Goal: Task Accomplishment & Management: Complete application form

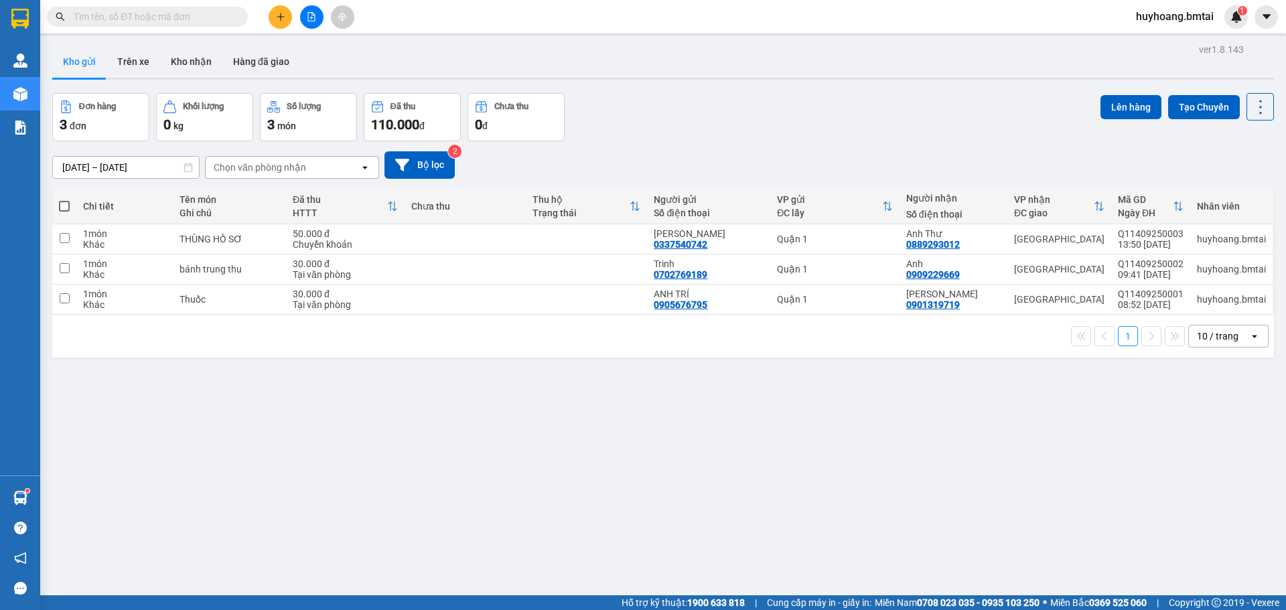
click at [282, 20] on icon "plus" at bounding box center [280, 16] width 9 height 9
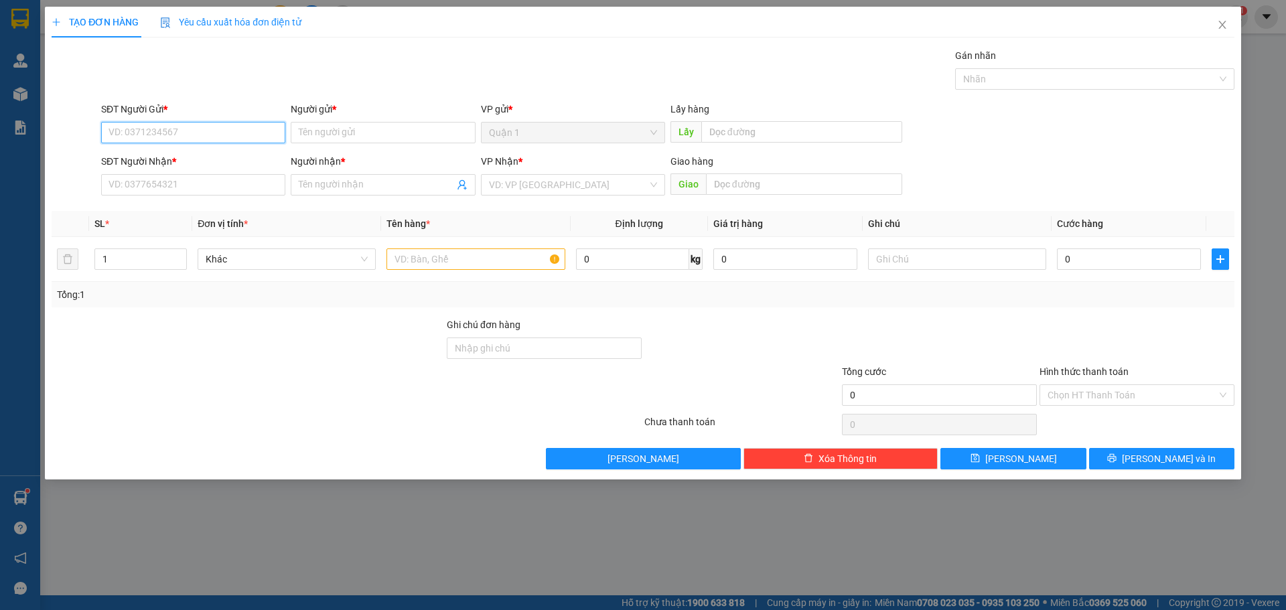
click at [208, 124] on input "SĐT Người Gửi *" at bounding box center [193, 132] width 184 height 21
type input "0902664325"
click at [352, 128] on input "Người gửi *" at bounding box center [383, 132] width 184 height 21
type input "Chị Nhi"
click at [212, 190] on input "SĐT Người Nhận *" at bounding box center [193, 184] width 184 height 21
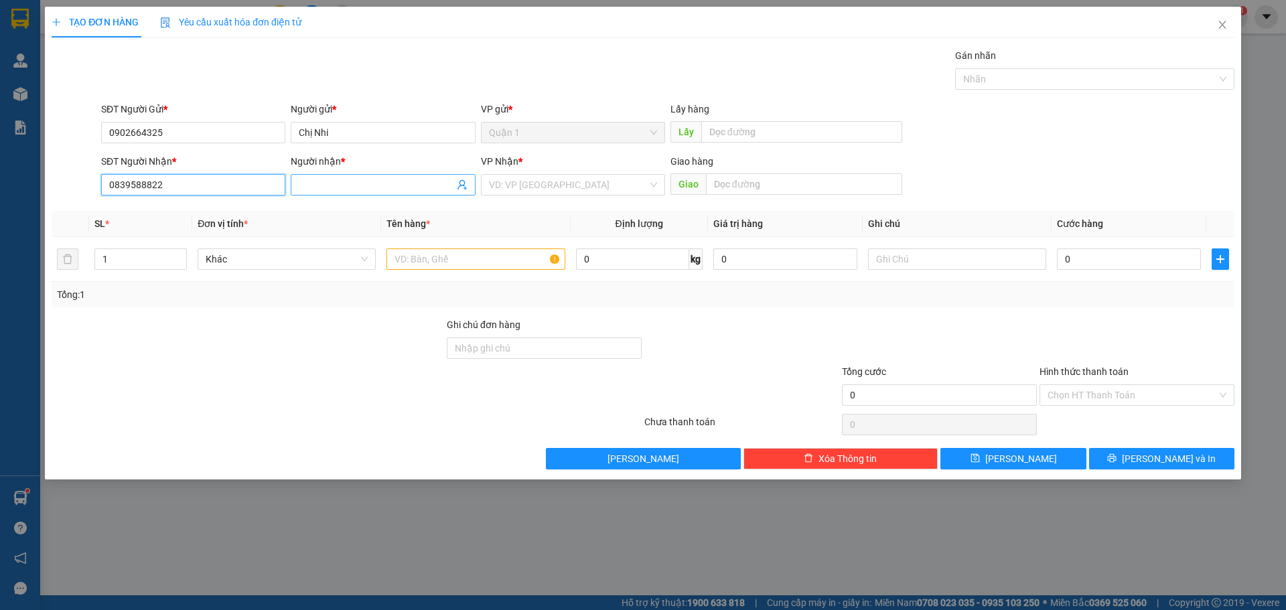
type input "0839588822"
click at [334, 186] on input "Người nhận *" at bounding box center [376, 185] width 155 height 15
type input "Chị Vy"
click at [533, 192] on input "search" at bounding box center [568, 185] width 159 height 20
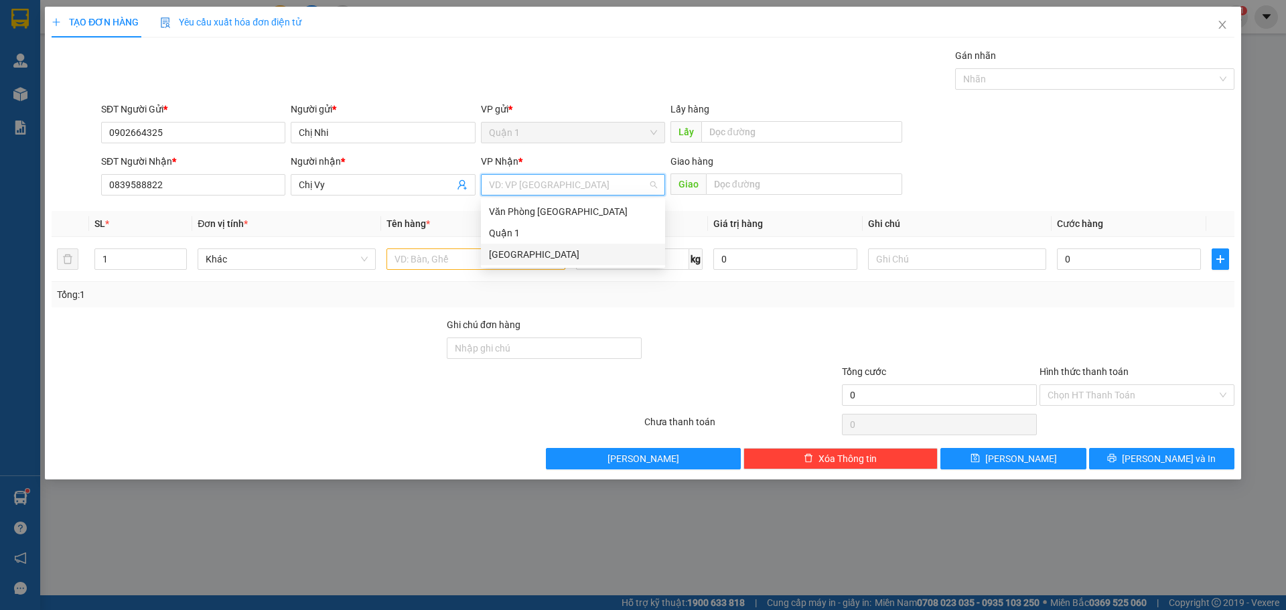
click at [526, 259] on div "[GEOGRAPHIC_DATA]" at bounding box center [573, 254] width 168 height 15
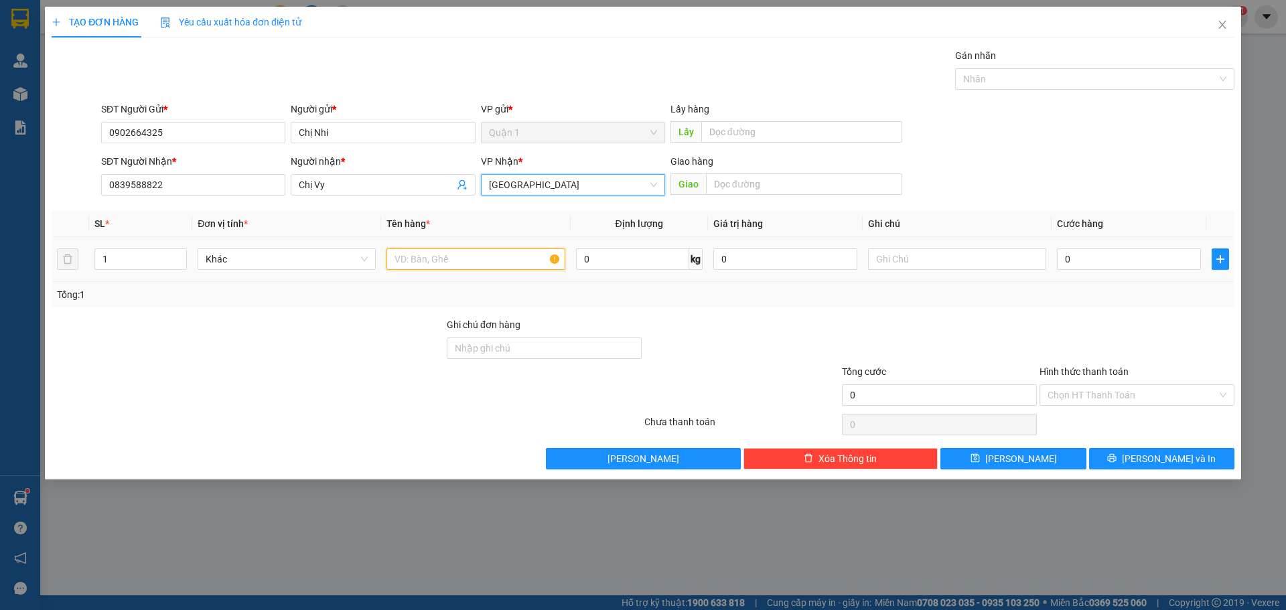
click at [492, 258] on input "text" at bounding box center [476, 259] width 178 height 21
type input "B"
type input "Vali"
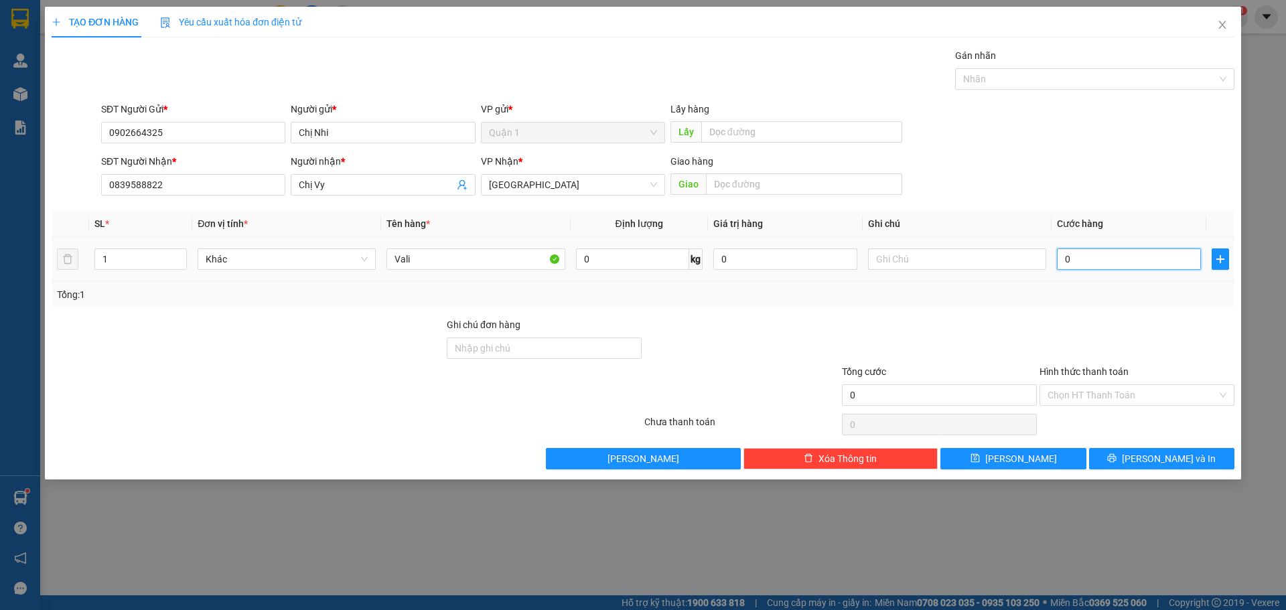
click at [1073, 259] on input "0" at bounding box center [1129, 259] width 144 height 21
type input "6"
type input "60"
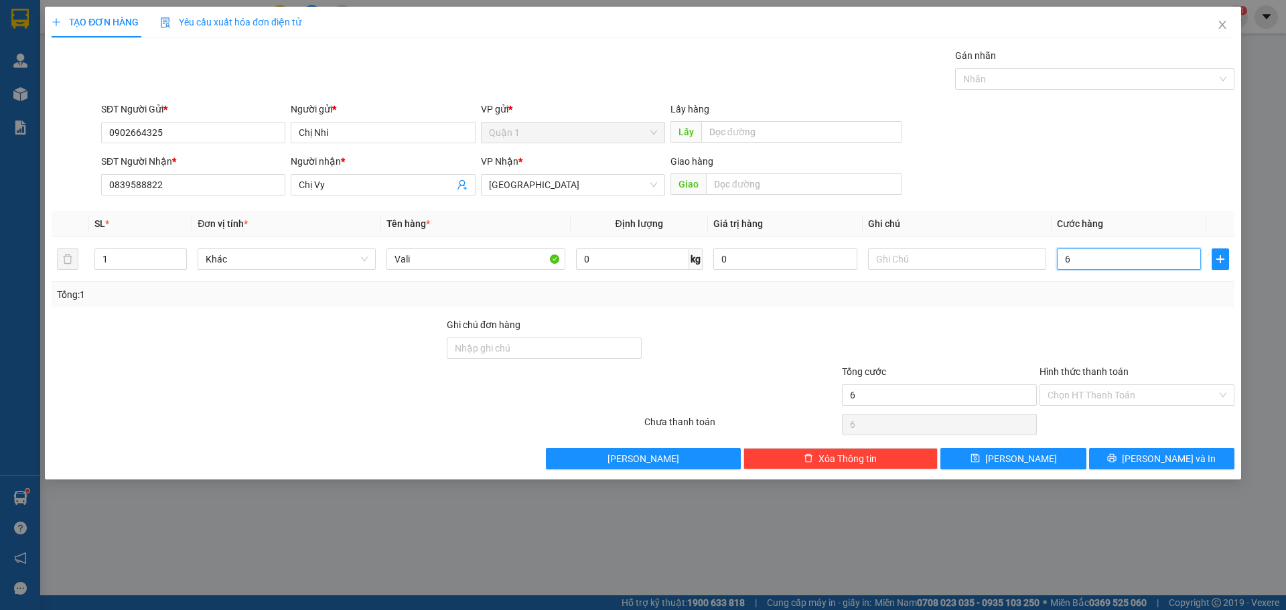
type input "60"
type input "600"
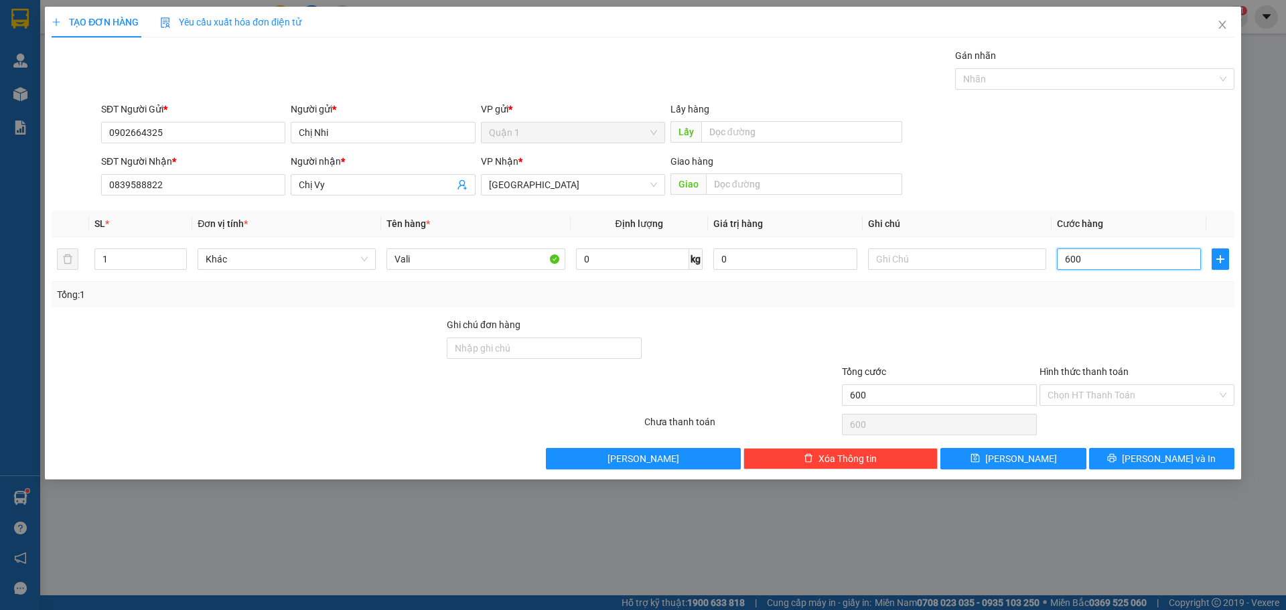
type input "6.000"
type input "60.000"
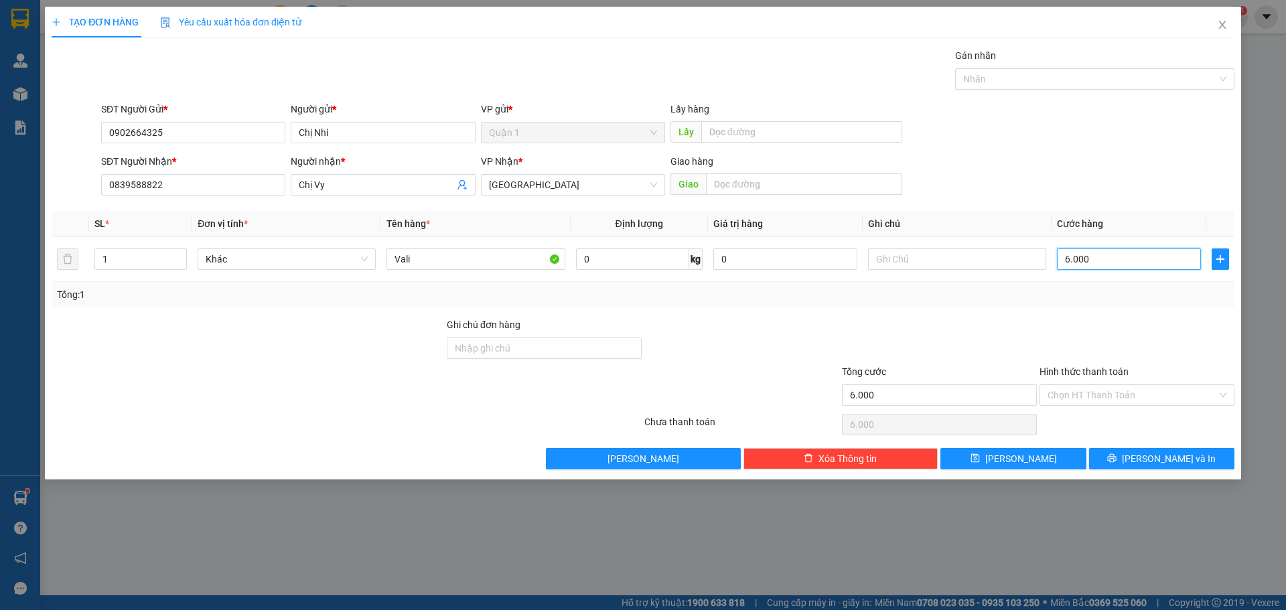
type input "60.000"
click at [975, 331] on div at bounding box center [940, 341] width 198 height 47
click at [1086, 389] on input "Hình thức thanh toán" at bounding box center [1132, 395] width 169 height 20
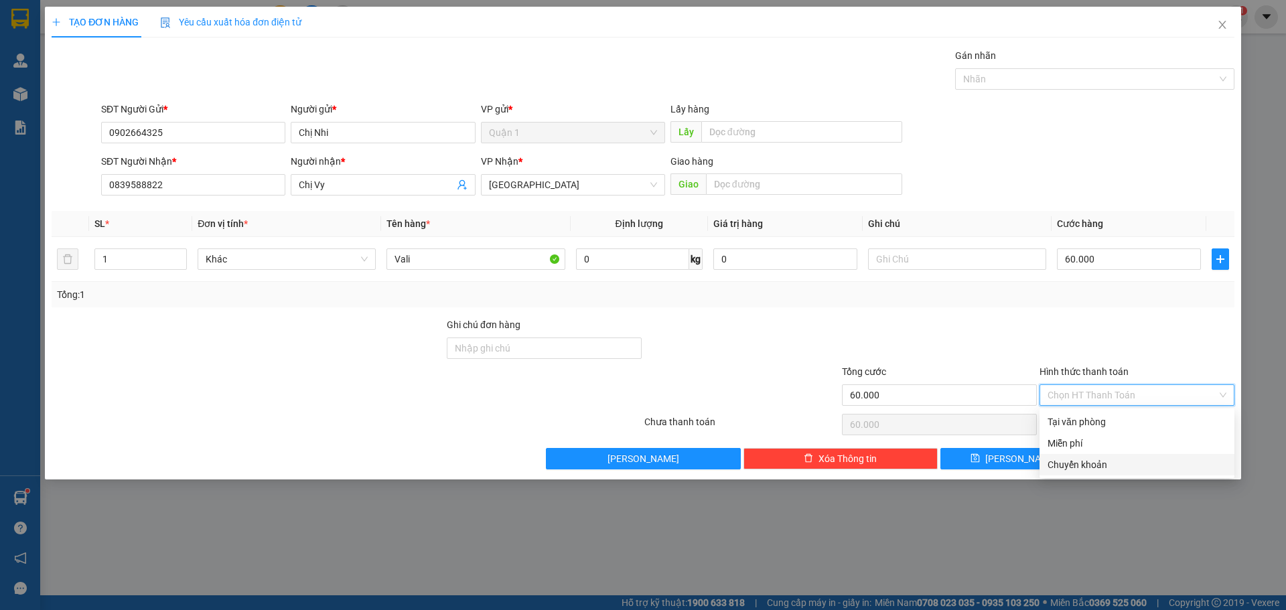
click at [1054, 460] on div "Chuyển khoản" at bounding box center [1137, 465] width 179 height 15
type input "0"
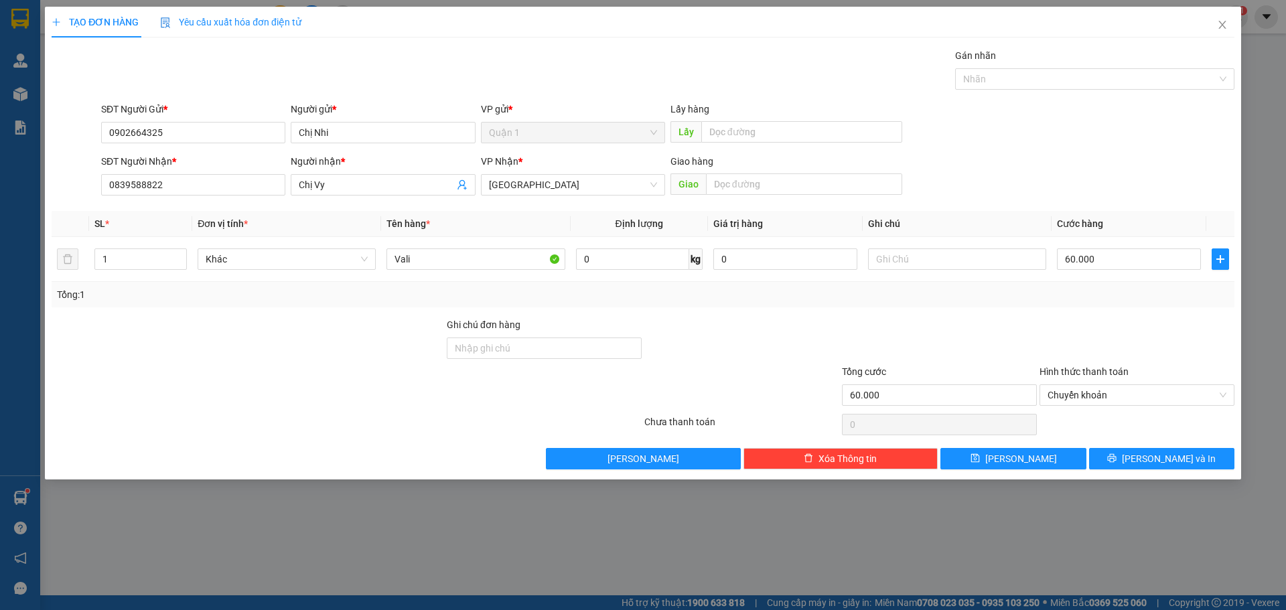
click at [479, 360] on div "Ghi chú đơn hàng" at bounding box center [544, 341] width 195 height 47
click at [512, 344] on input "Ghi chú đơn hàng" at bounding box center [544, 348] width 195 height 21
type input "d"
type input "đã ck 14/09"
click at [1192, 472] on div "TẠO ĐƠN HÀNG Yêu cầu xuất hóa đơn điện tử Transit Pickup Surcharge Ids Transit …" at bounding box center [643, 243] width 1196 height 473
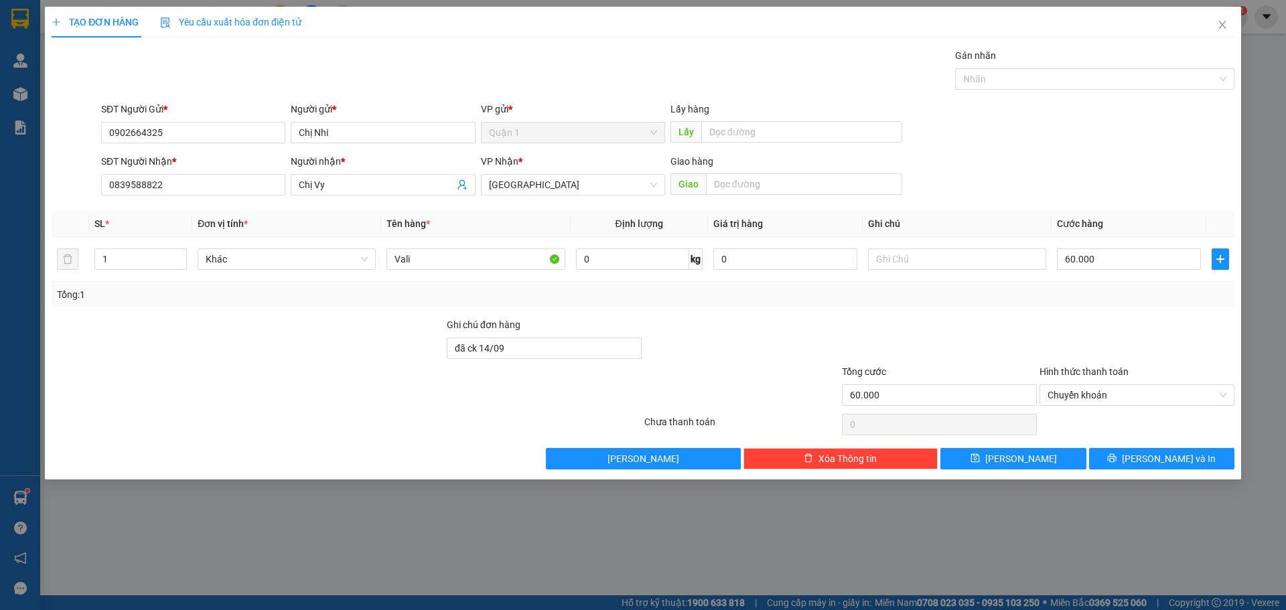
click at [1114, 446] on div "Transit Pickup Surcharge Ids Transit Deliver Surcharge Ids Transit Deliver Surc…" at bounding box center [643, 258] width 1183 height 421
click at [1119, 465] on button "[PERSON_NAME] và In" at bounding box center [1161, 458] width 145 height 21
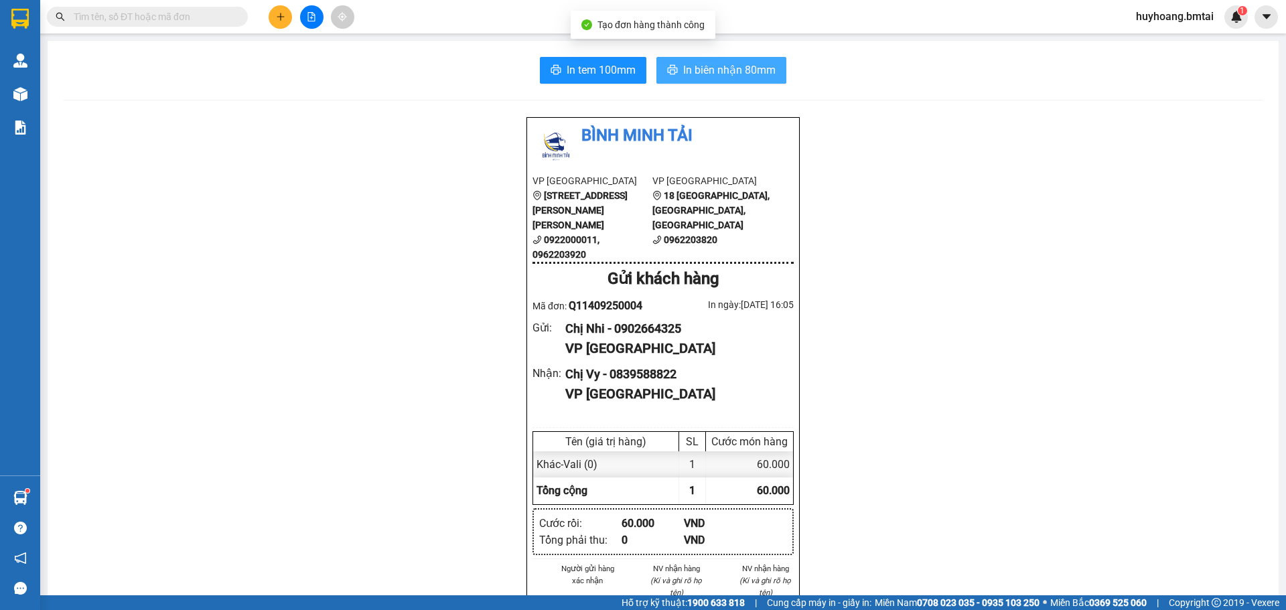
click at [742, 66] on span "In biên nhận 80mm" at bounding box center [729, 70] width 92 height 17
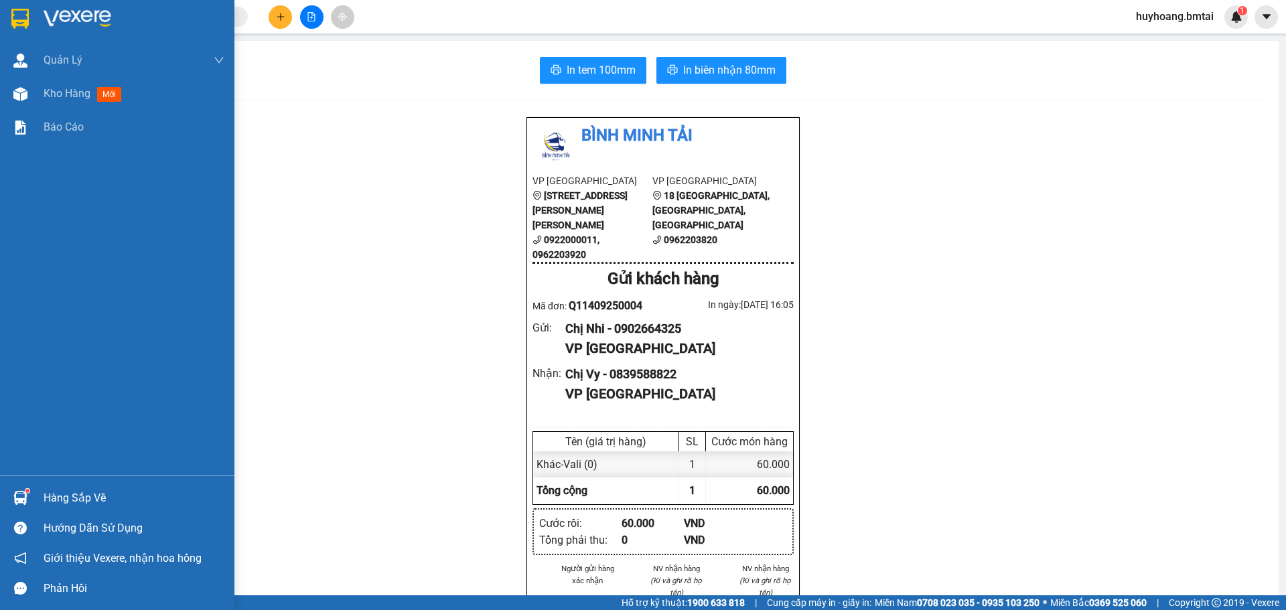
click at [62, 13] on img at bounding box center [78, 19] width 68 height 20
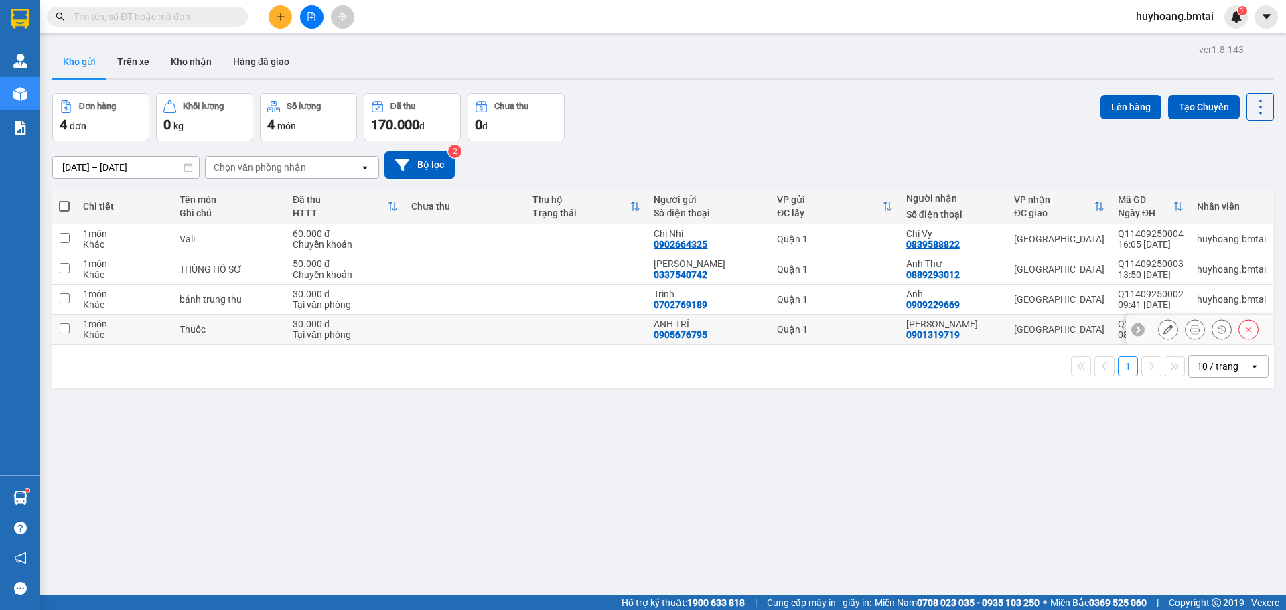
click at [253, 328] on div "Thuốc" at bounding box center [230, 329] width 100 height 11
checkbox input "true"
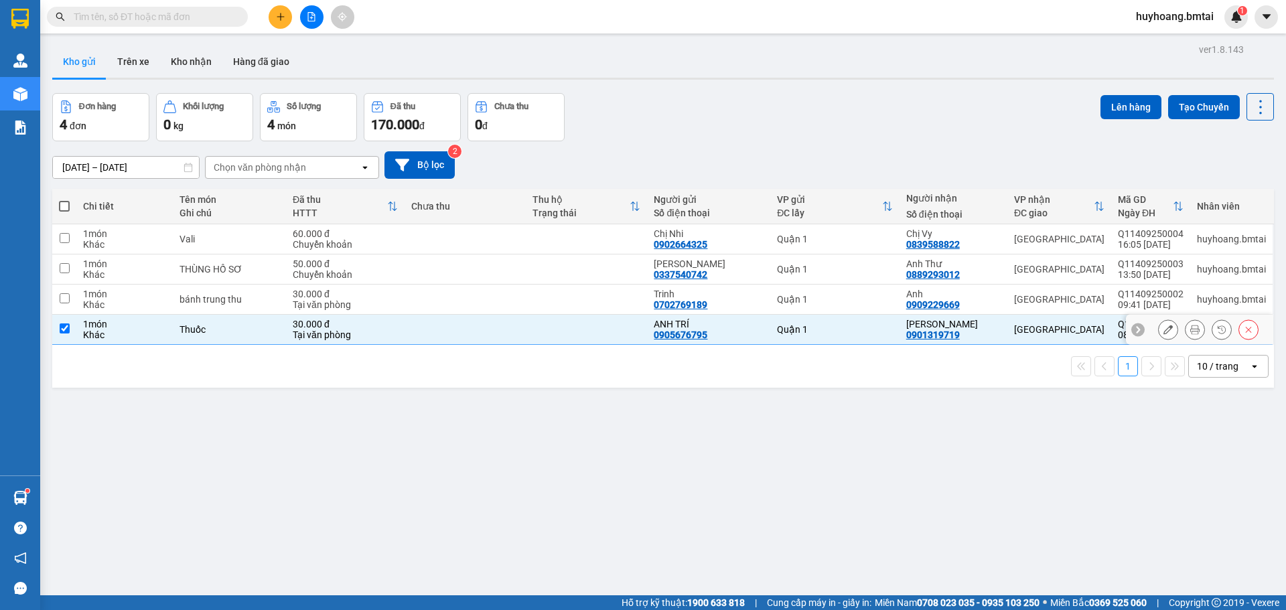
click at [254, 312] on td "bánh trung thu" at bounding box center [230, 300] width 114 height 30
checkbox input "true"
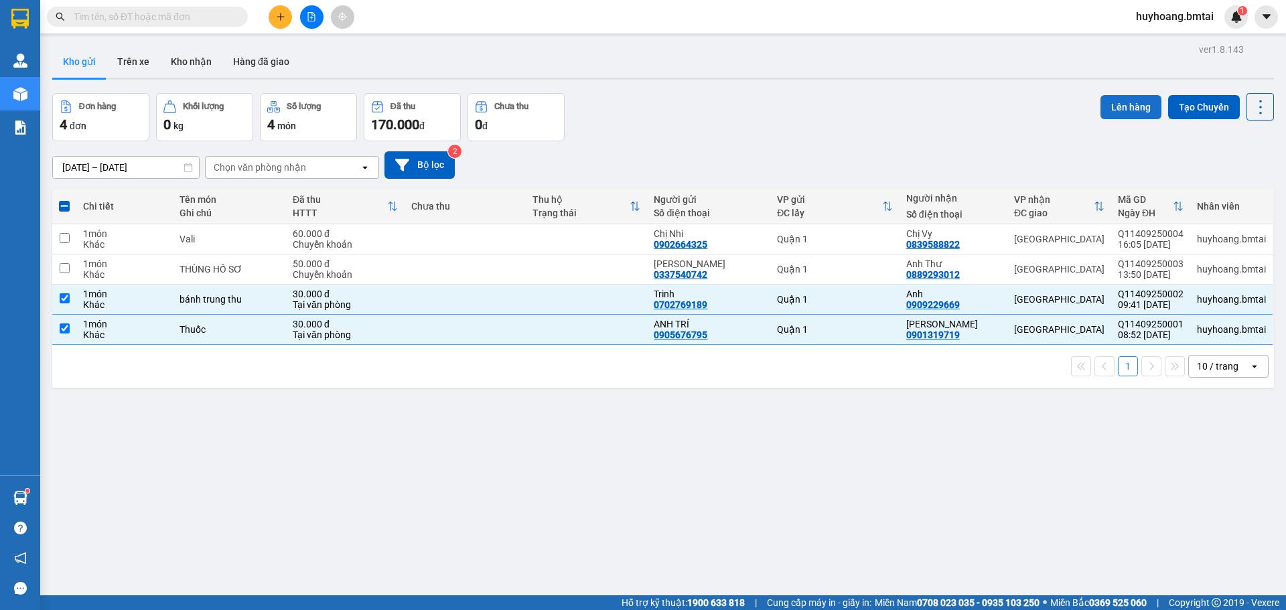
click at [1132, 96] on button "Lên hàng" at bounding box center [1131, 107] width 61 height 24
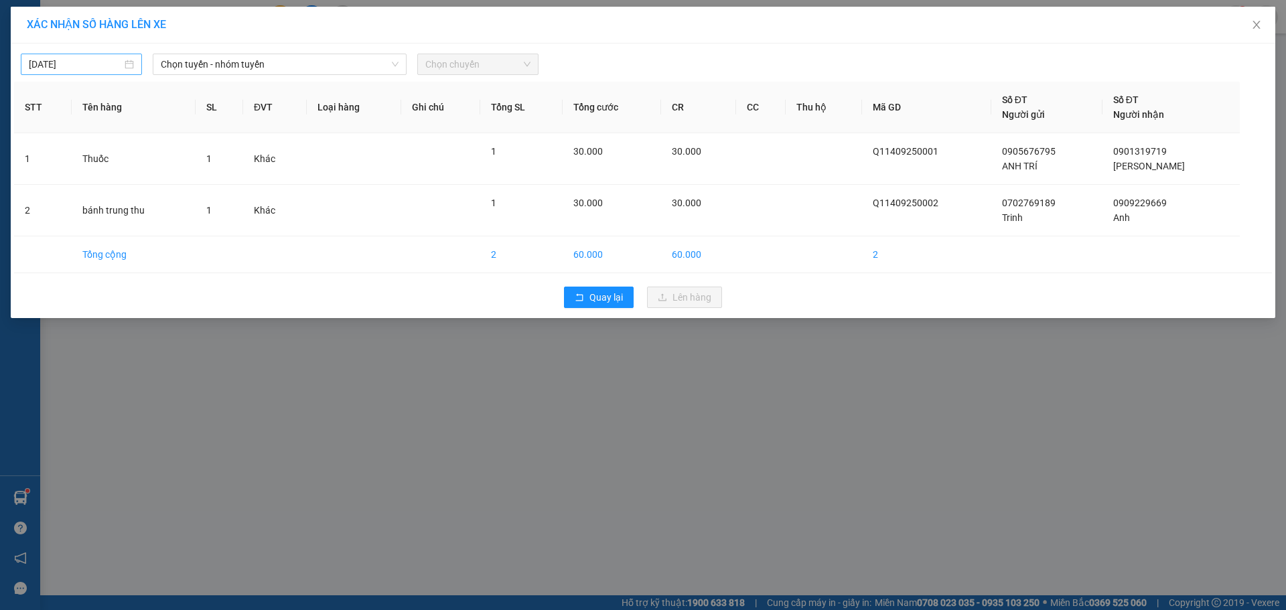
type input "[DATE]"
click at [95, 63] on input "[DATE]" at bounding box center [75, 64] width 93 height 15
click at [247, 48] on div "[DATE] Chọn tuyến - nhóm tuyến Chọn chuyến" at bounding box center [643, 61] width 1258 height 28
click at [259, 56] on span "Chọn tuyến - nhóm tuyến" at bounding box center [280, 64] width 238 height 20
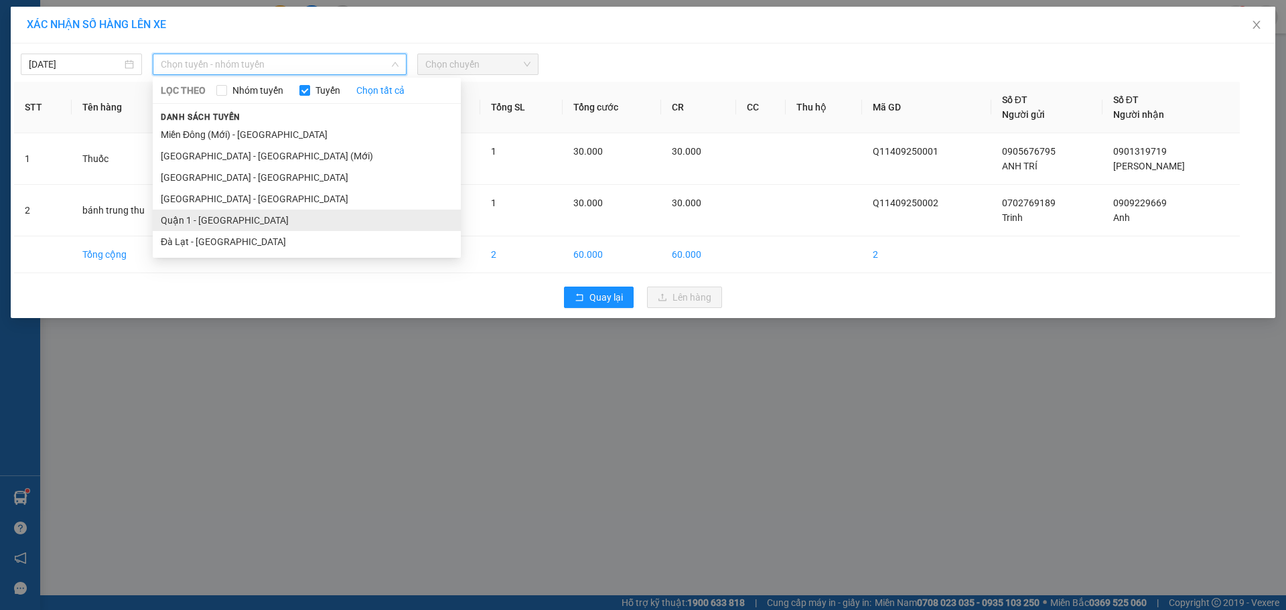
click at [220, 223] on li "Quận 1 - [GEOGRAPHIC_DATA]" at bounding box center [307, 220] width 308 height 21
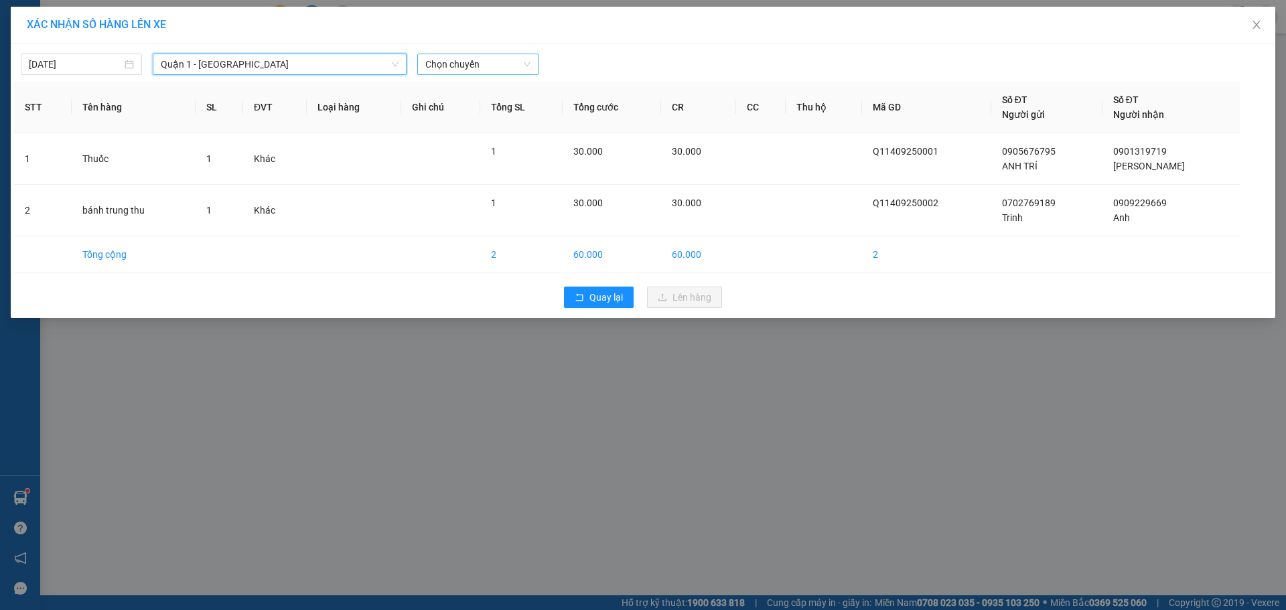
click at [508, 67] on span "Chọn chuyến" at bounding box center [477, 64] width 105 height 20
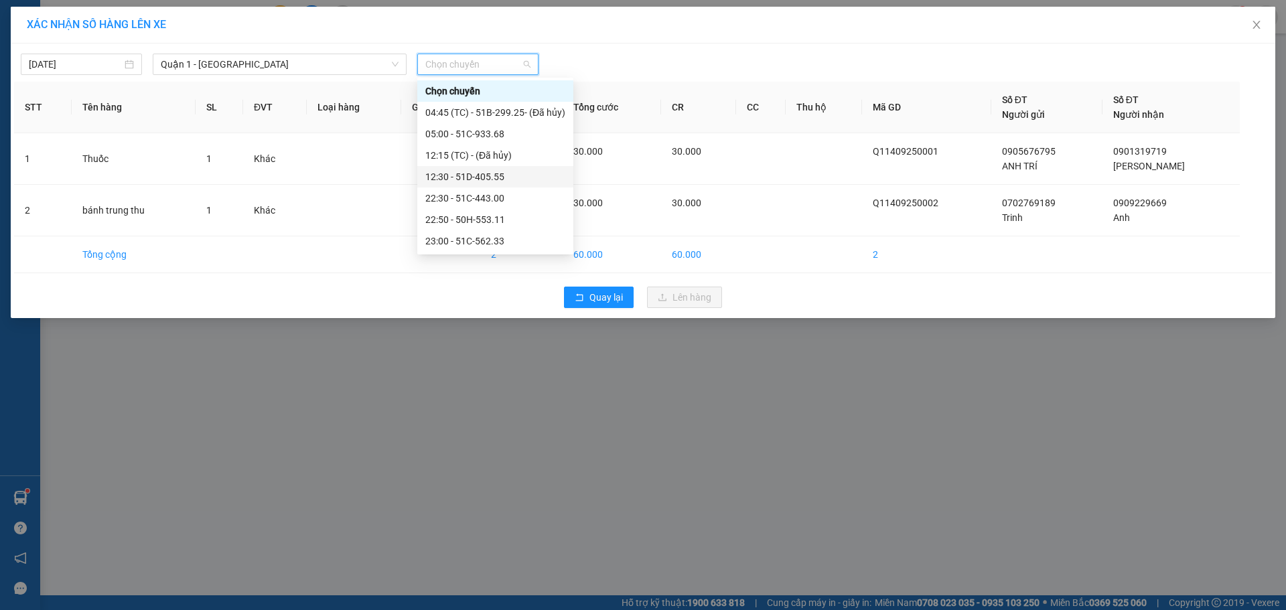
click at [513, 182] on div "12:30 - 51D-405.55" at bounding box center [495, 176] width 140 height 15
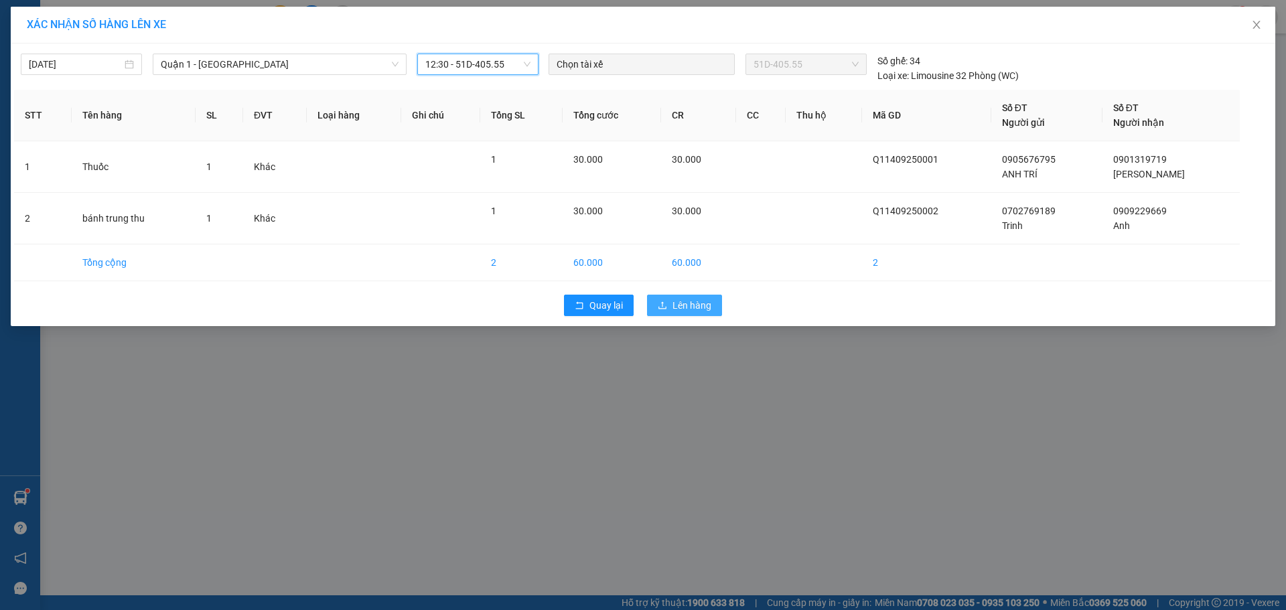
click at [665, 298] on button "Lên hàng" at bounding box center [684, 305] width 75 height 21
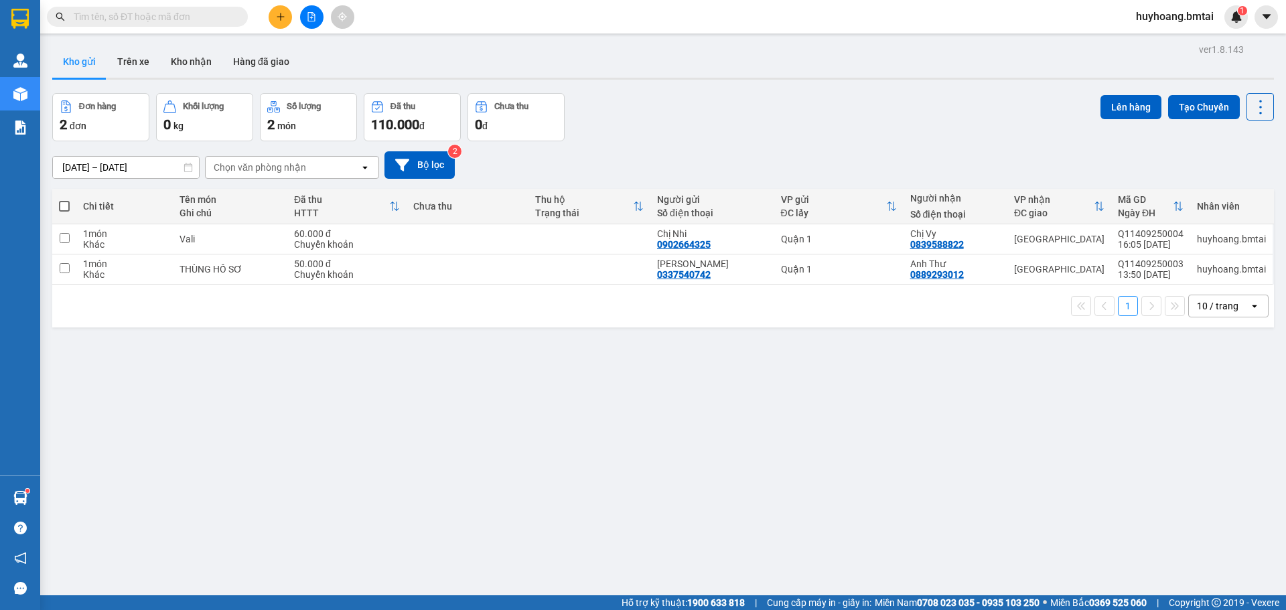
drag, startPoint x: 422, startPoint y: 111, endPoint x: 595, endPoint y: 46, distance: 184.9
click at [595, 46] on div "Kho gửi Trên xe Kho nhận Hàng đã giao" at bounding box center [663, 64] width 1222 height 36
click at [132, 49] on button "Trên xe" at bounding box center [134, 62] width 54 height 32
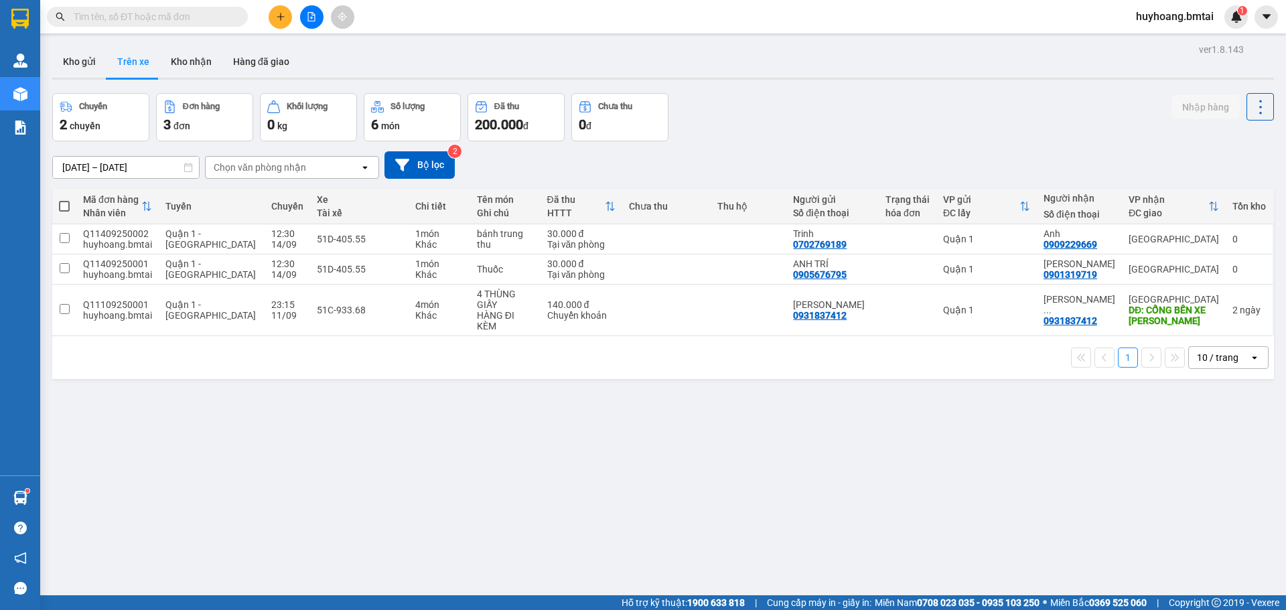
click at [107, 46] on button "Trên xe" at bounding box center [134, 62] width 54 height 32
